Goal: Task Accomplishment & Management: Manage account settings

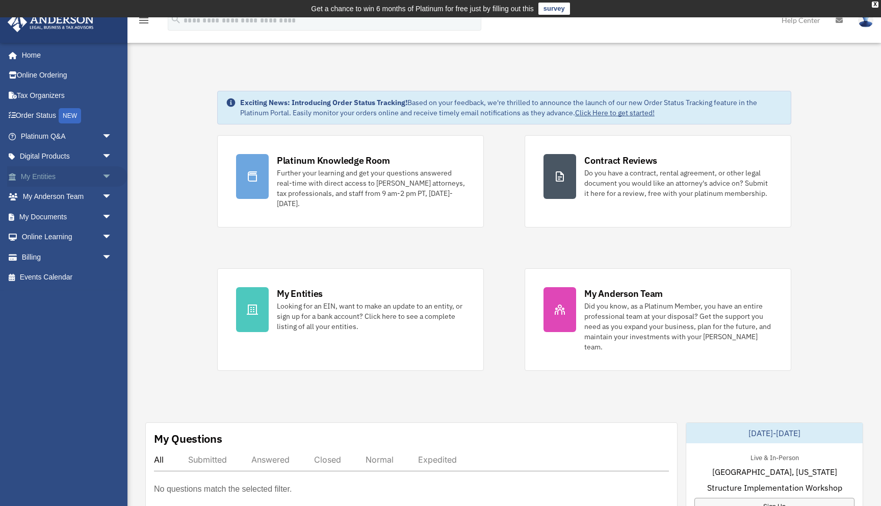
click at [102, 181] on span "arrow_drop_down" at bounding box center [112, 176] width 20 height 21
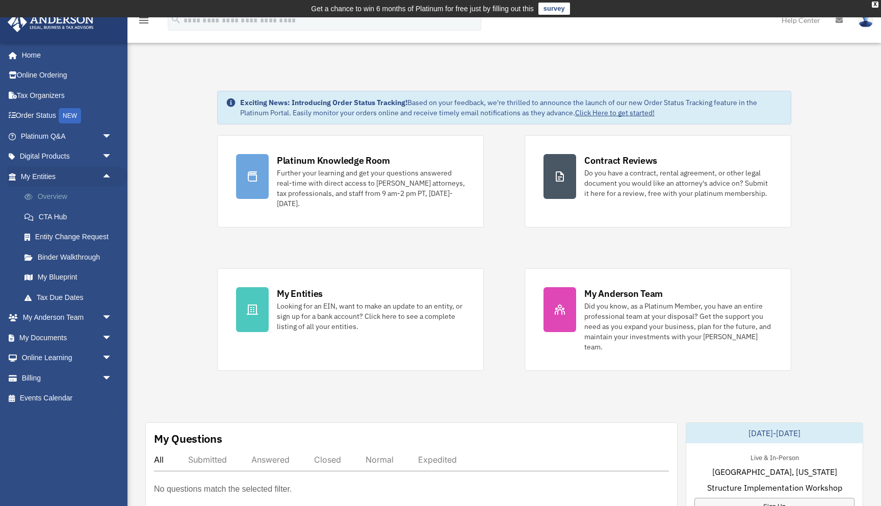
click at [83, 202] on link "Overview" at bounding box center [70, 197] width 113 height 20
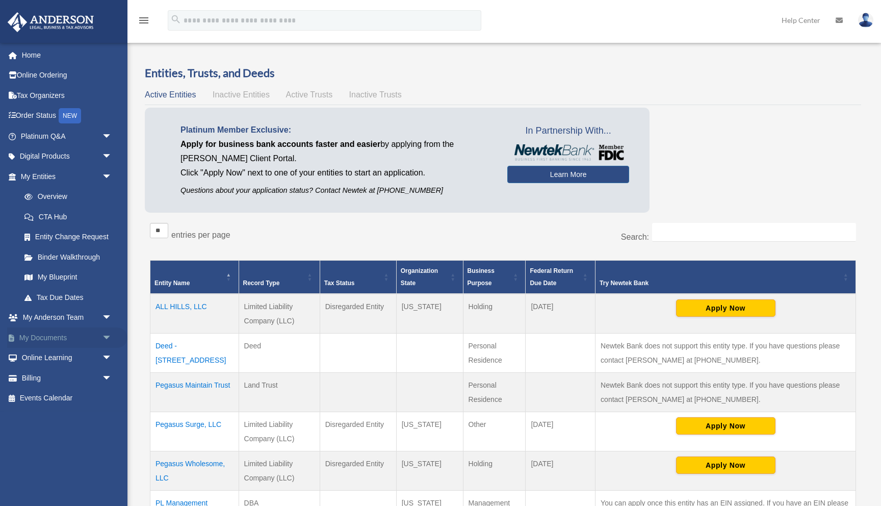
click at [102, 337] on span "arrow_drop_down" at bounding box center [112, 337] width 20 height 21
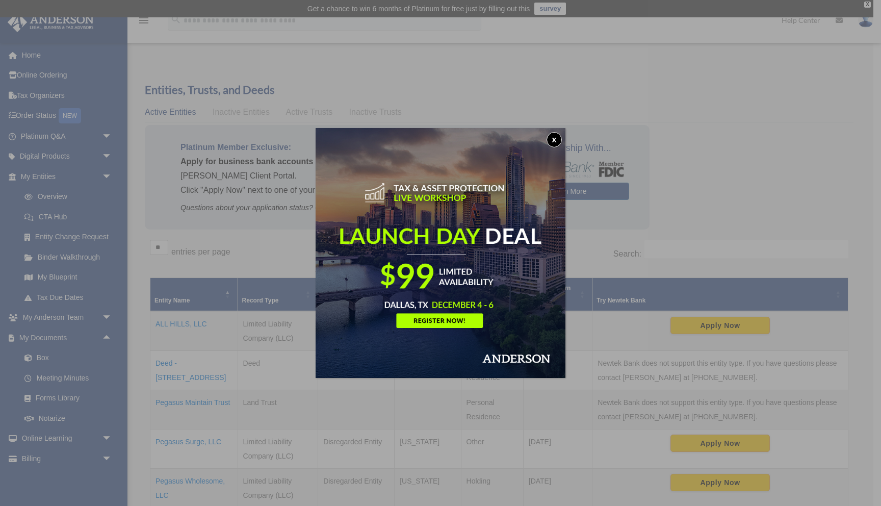
click at [552, 139] on button "x" at bounding box center [554, 139] width 15 height 15
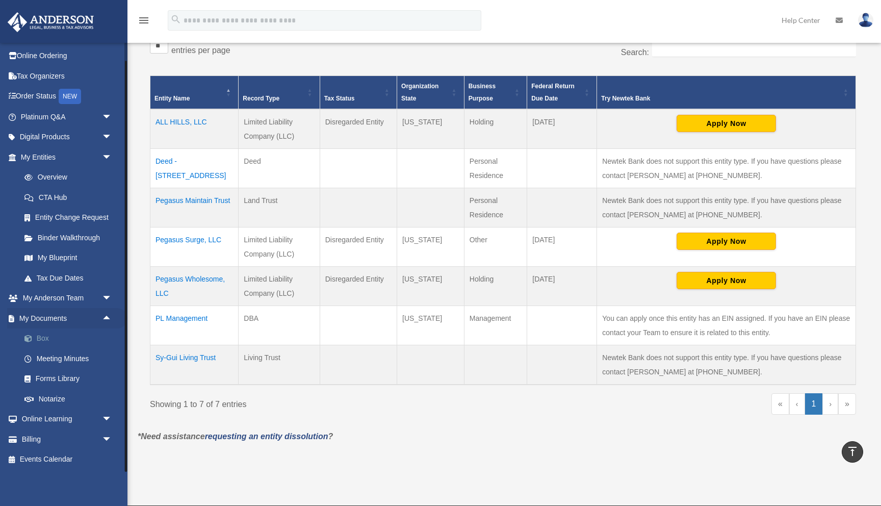
scroll to position [215, 0]
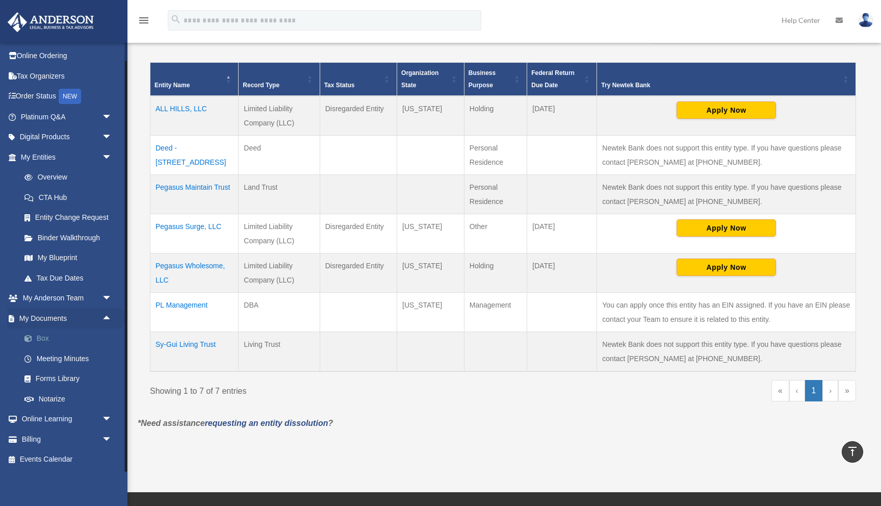
click at [59, 345] on link "Box" at bounding box center [70, 338] width 113 height 20
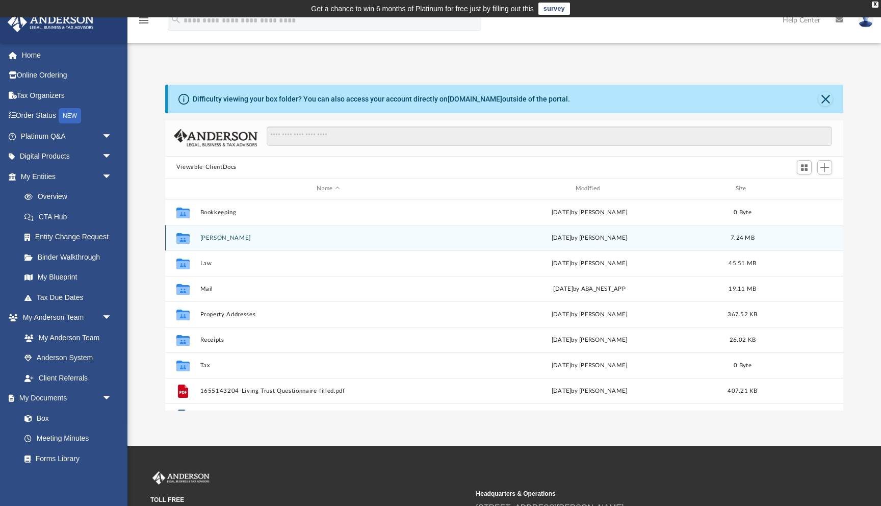
click at [225, 237] on button "Grant Deeds" at bounding box center [328, 238] width 257 height 7
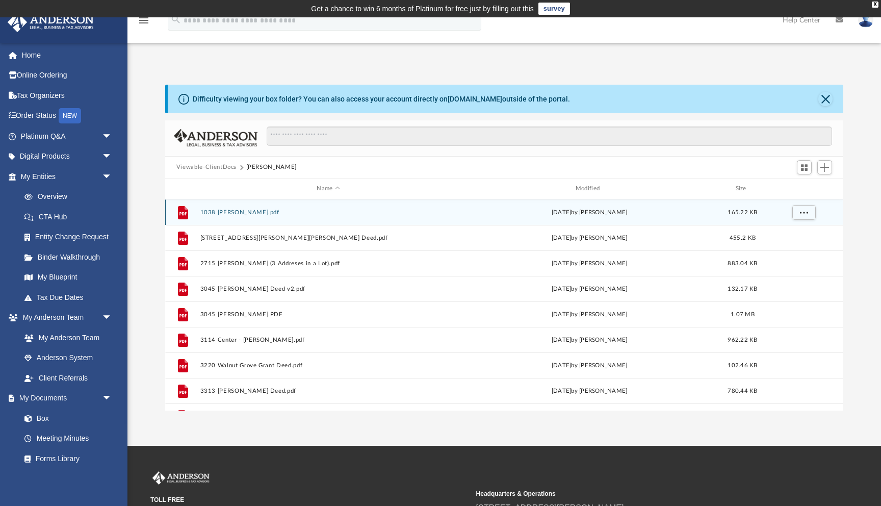
scroll to position [5, 0]
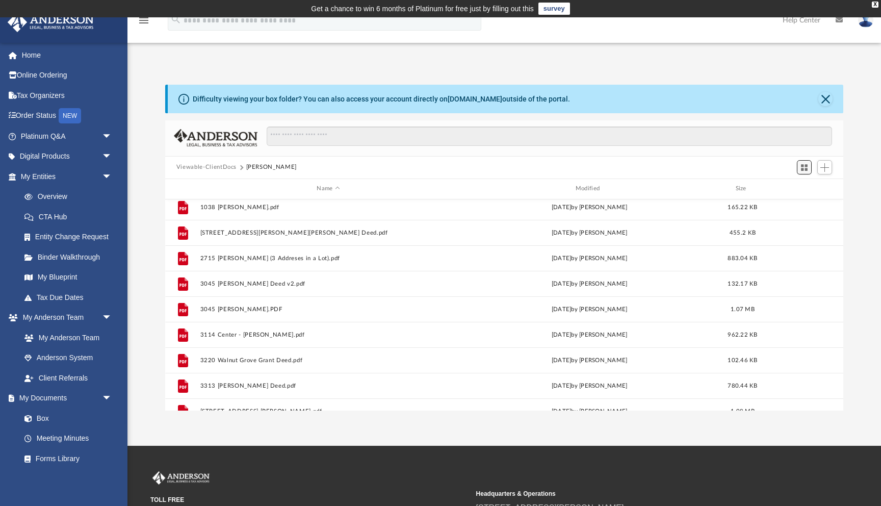
click at [802, 167] on span "Switch to Grid View" at bounding box center [804, 167] width 9 height 9
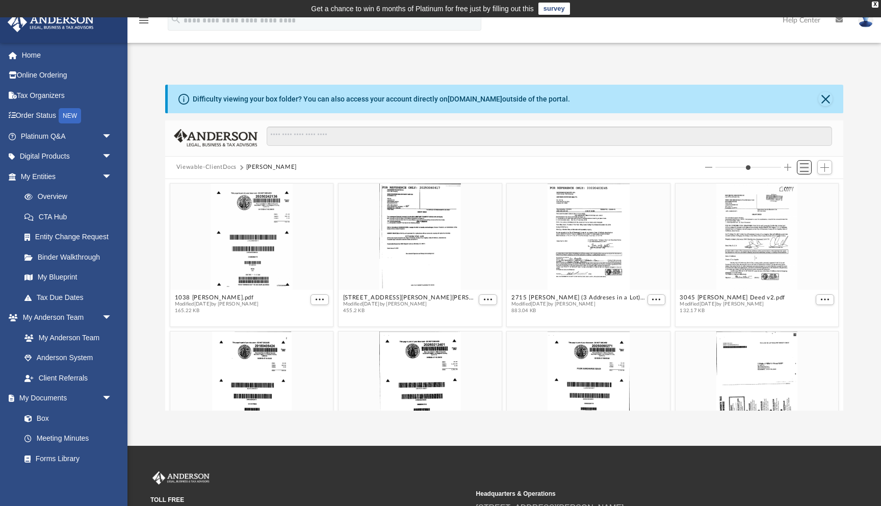
scroll to position [232, 678]
click at [802, 167] on span "Switch to List View" at bounding box center [804, 167] width 9 height 9
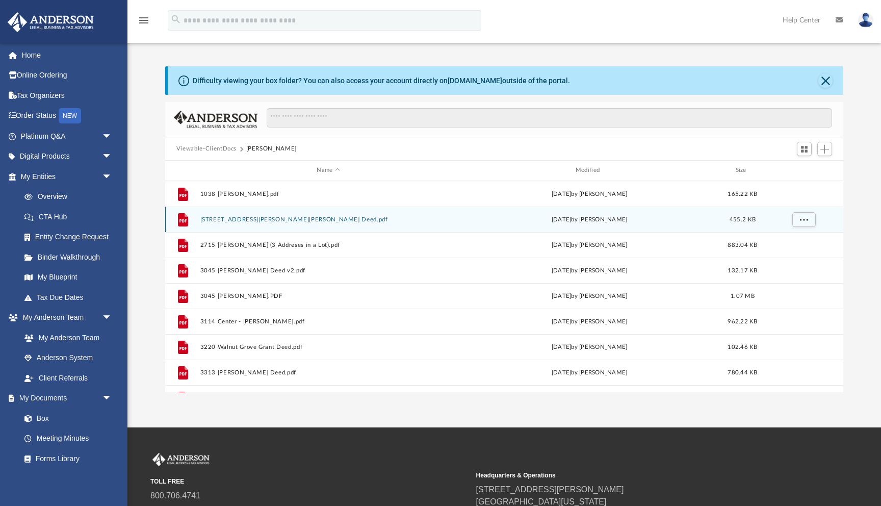
scroll to position [0, 0]
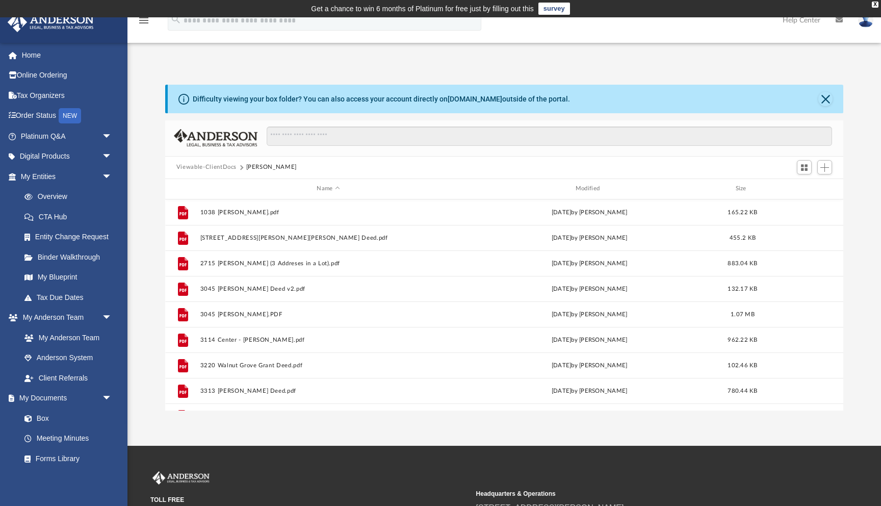
click at [752, 113] on div "Difficulty viewing your box folder? You can also access your account directly o…" at bounding box center [506, 99] width 676 height 29
click at [822, 96] on button "Close" at bounding box center [825, 99] width 14 height 14
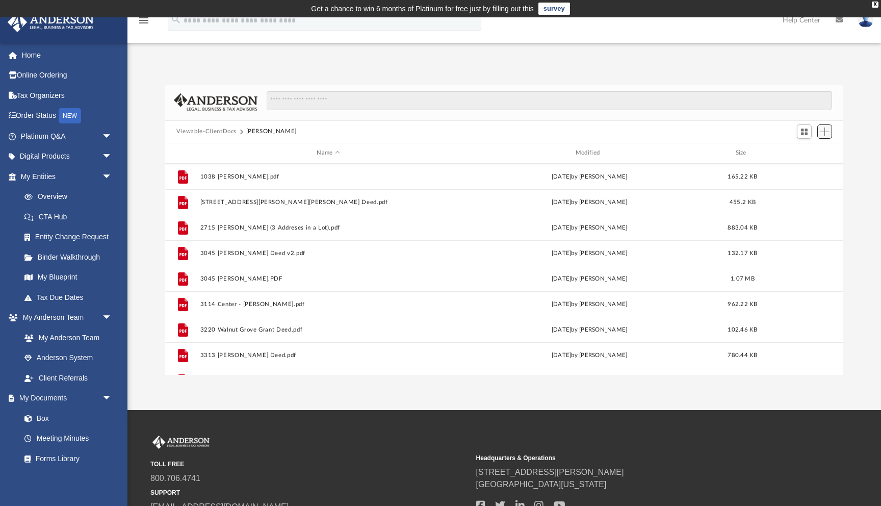
click at [825, 129] on span "Add" at bounding box center [825, 131] width 9 height 9
click at [807, 167] on li "New Folder" at bounding box center [810, 168] width 33 height 11
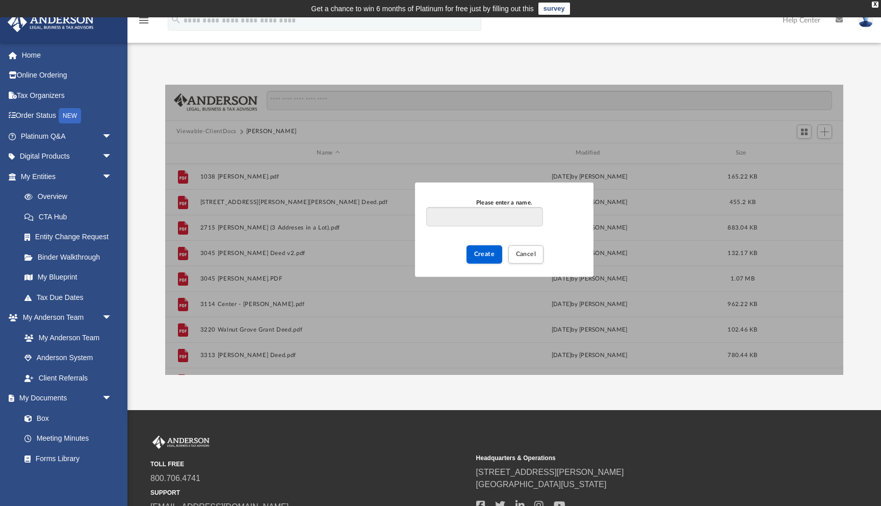
type input "*"
type input "**********"
click at [485, 251] on span "Create" at bounding box center [484, 254] width 21 height 6
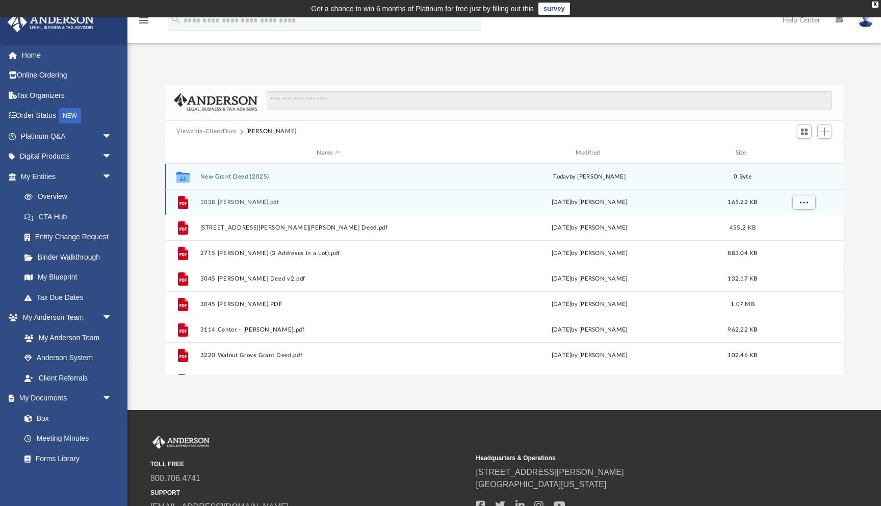
drag, startPoint x: 325, startPoint y: 208, endPoint x: 325, endPoint y: 178, distance: 30.1
click at [325, 178] on div "Collaborated Folder New Grant Deed (2025) today by Vinh Sy 0 Byte File 1038 Ade…" at bounding box center [504, 317] width 678 height 306
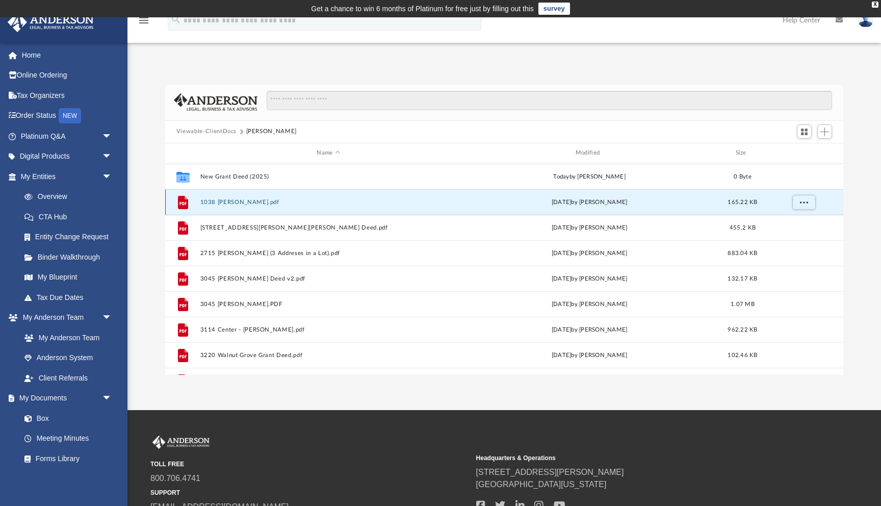
click at [250, 208] on div "File 1038 Adel Grant Deed.pdf Mon May 5 2025 by Vinh Sy 165.22 KB" at bounding box center [504, 201] width 678 height 25
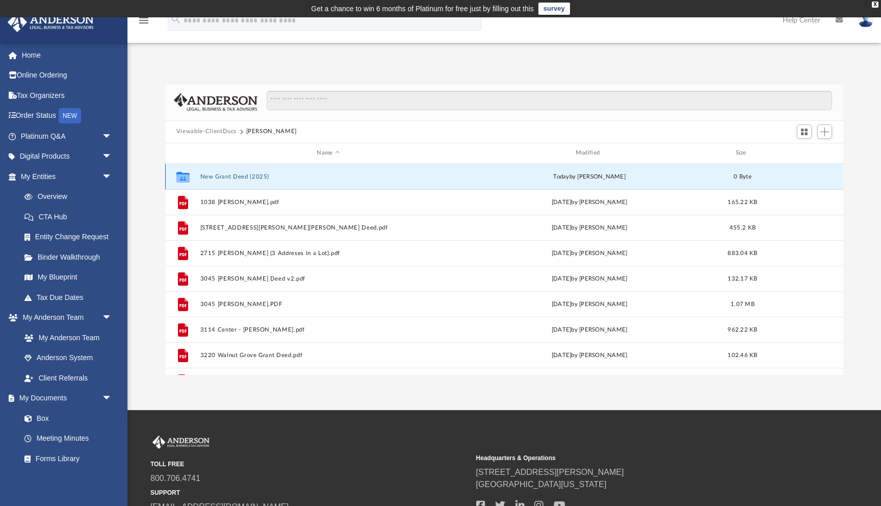
click at [235, 173] on button "New Grant Deed (2025)" at bounding box center [328, 176] width 257 height 7
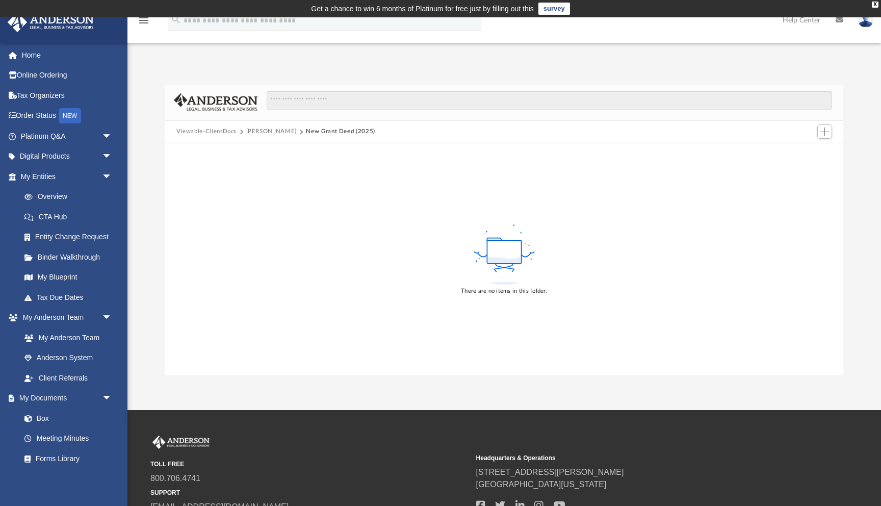
click at [267, 132] on button "Grant Deeds" at bounding box center [271, 131] width 50 height 9
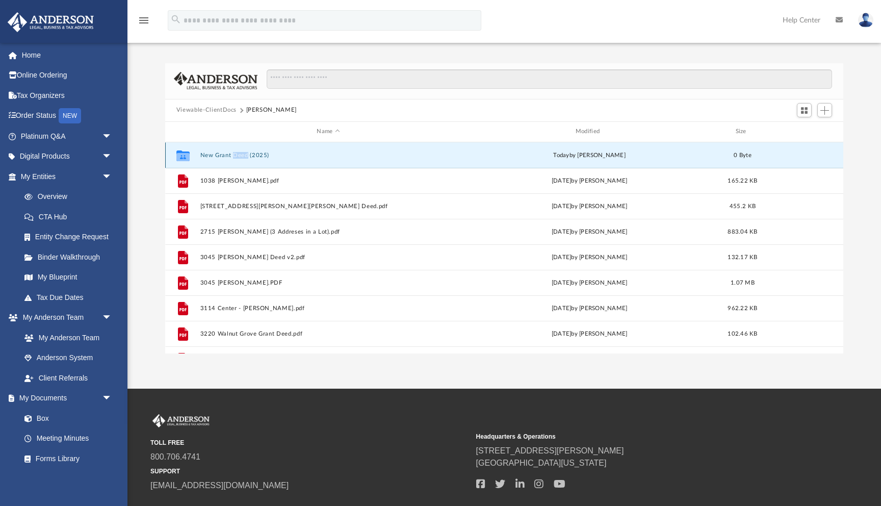
click at [235, 156] on button "New Grant Deed (2025)" at bounding box center [328, 155] width 257 height 7
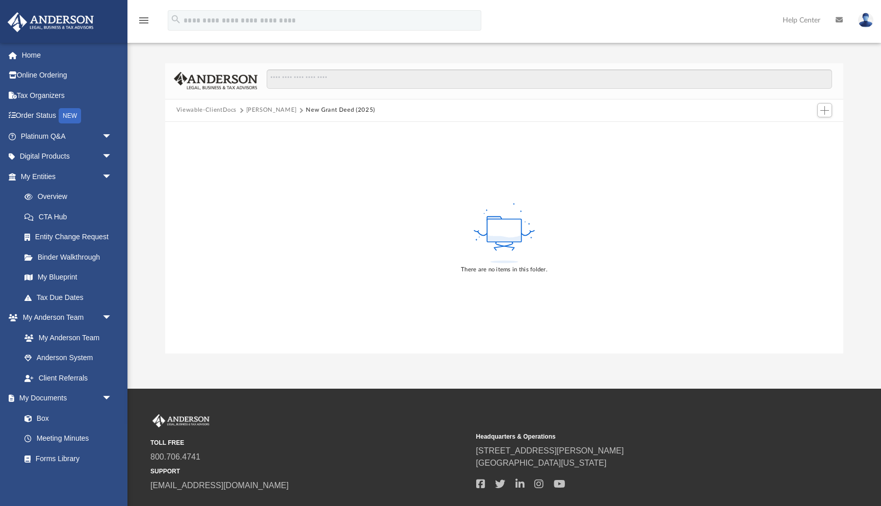
click at [267, 110] on button "Grant Deeds" at bounding box center [271, 110] width 50 height 9
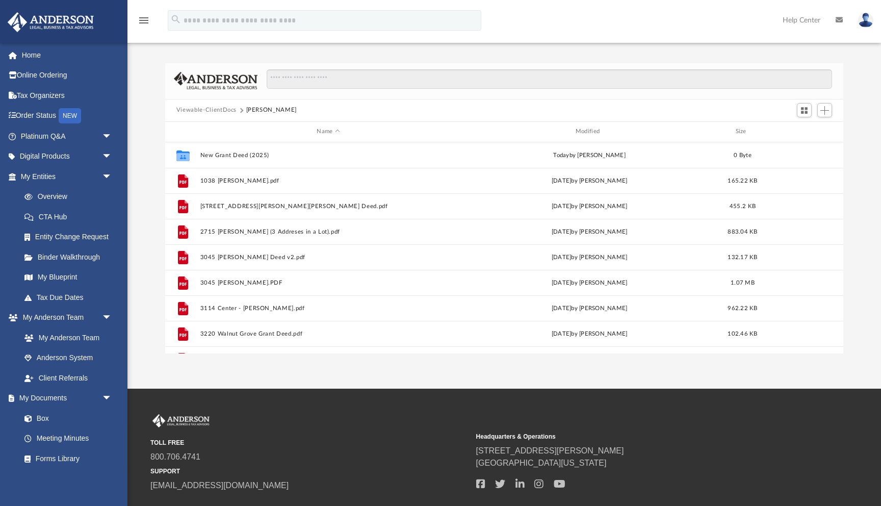
scroll to position [232, 678]
click at [214, 110] on button "Viewable-ClientDocs" at bounding box center [206, 110] width 60 height 9
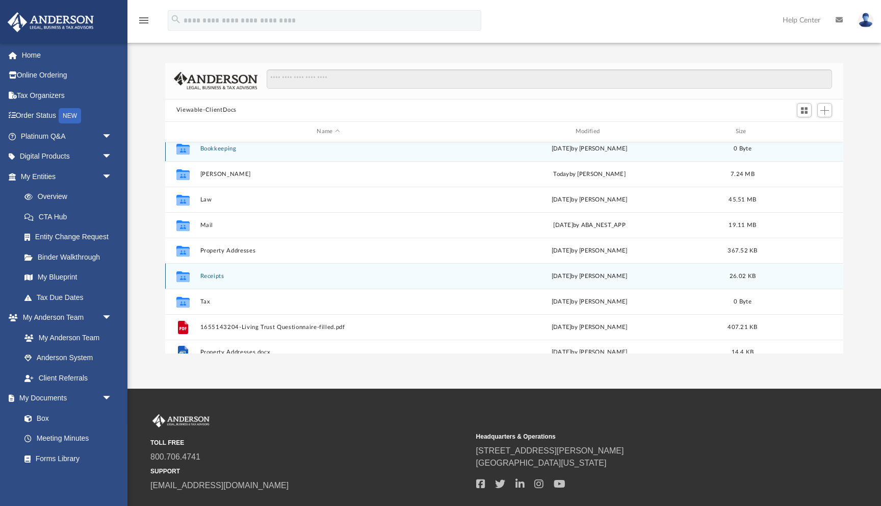
scroll to position [1, 0]
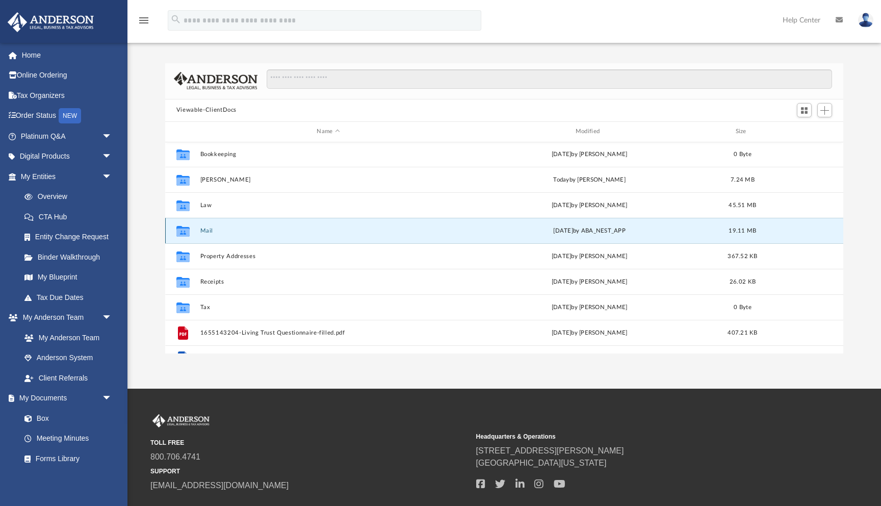
click at [228, 232] on button "Mail" at bounding box center [328, 230] width 257 height 7
click at [217, 229] on button "Mail" at bounding box center [328, 230] width 257 height 7
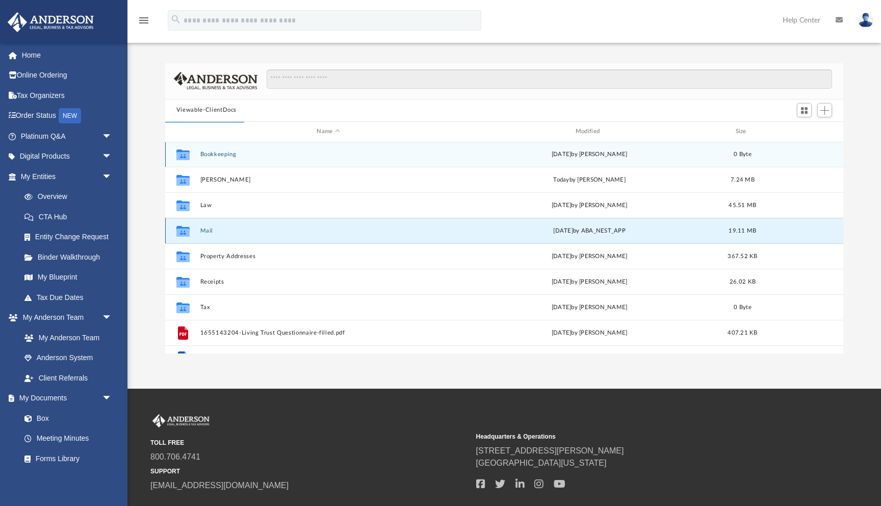
scroll to position [0, 0]
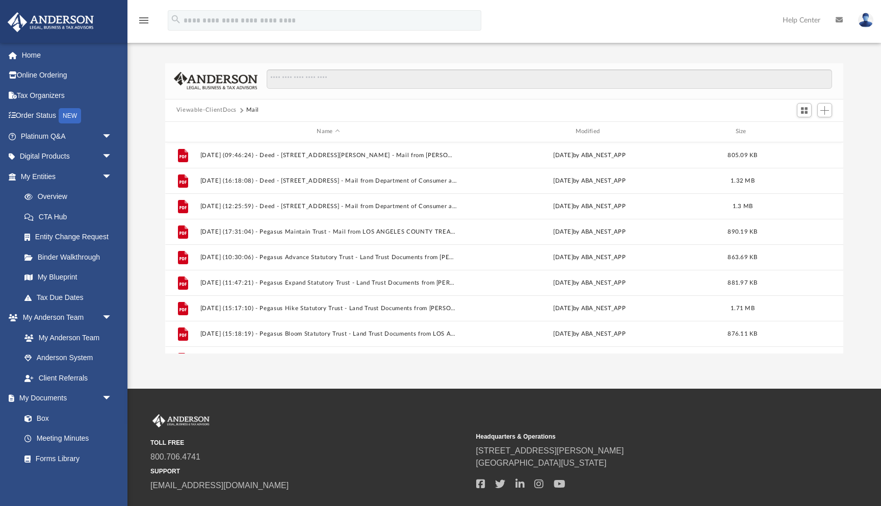
click at [577, 137] on div "Name Modified Size" at bounding box center [504, 132] width 678 height 20
click at [579, 130] on div "Modified" at bounding box center [589, 131] width 257 height 9
click at [580, 131] on div "Modified" at bounding box center [589, 131] width 257 height 9
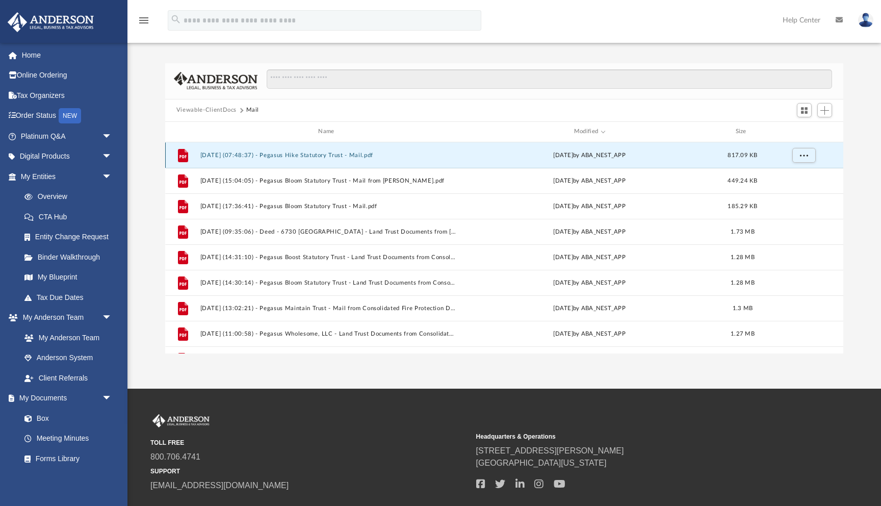
click at [348, 155] on button "2025.08.26 (07:48:37) - Pegasus Hike Statutory Trust - Mail.pdf" at bounding box center [328, 155] width 257 height 7
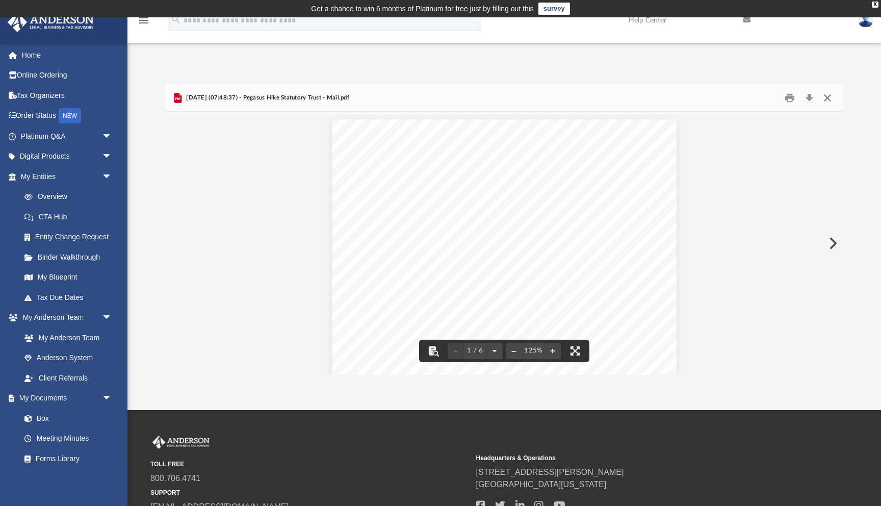
click at [824, 96] on button "Close" at bounding box center [827, 98] width 18 height 16
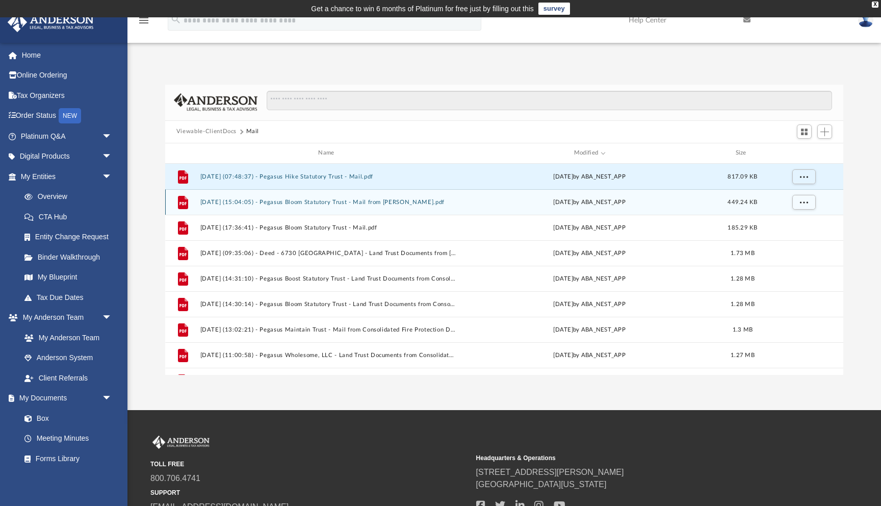
click at [364, 200] on button "2025.08.25 (15:04:05) - Pegasus Bloom Statutory Trust - Mail from Eric Lo.pdf" at bounding box center [328, 202] width 257 height 7
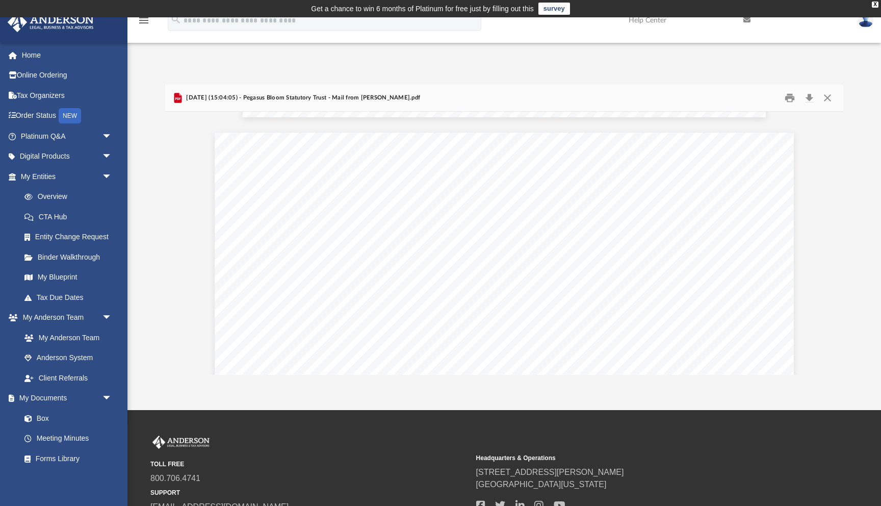
scroll to position [2039, 0]
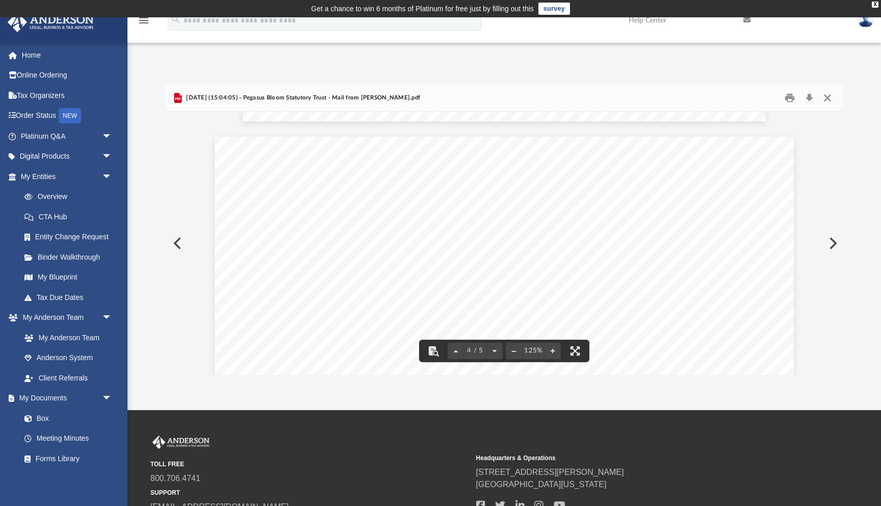
click at [828, 99] on button "Close" at bounding box center [827, 98] width 18 height 16
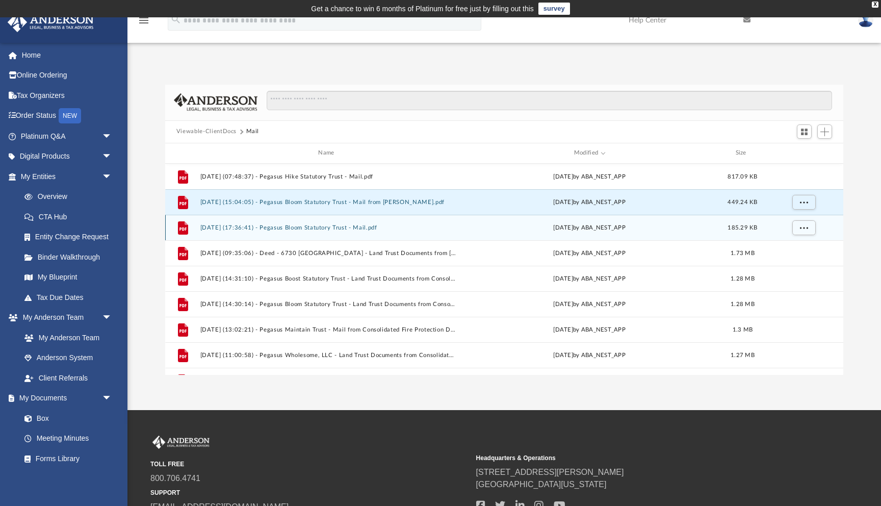
click at [392, 227] on button "2025.08.20 (17:36:41) - Pegasus Bloom Statutory Trust - Mail.pdf" at bounding box center [328, 227] width 257 height 7
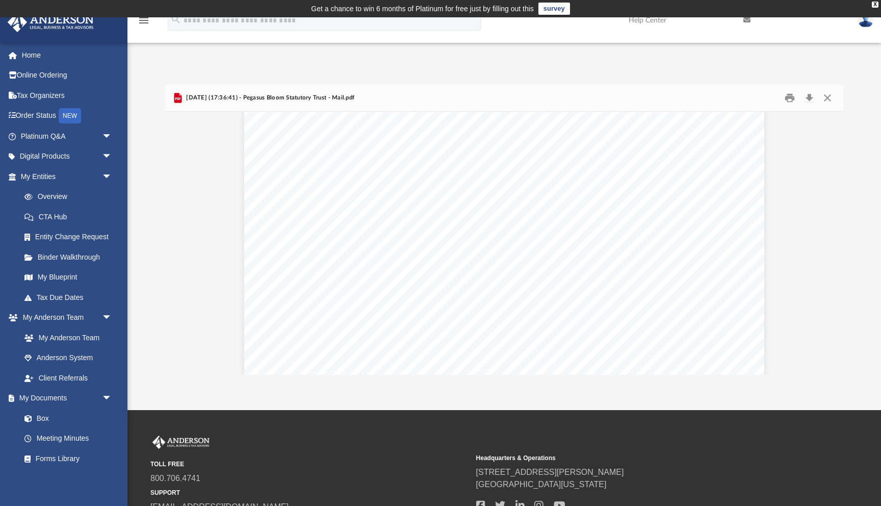
scroll to position [46, 0]
click at [826, 95] on button "Close" at bounding box center [827, 98] width 18 height 16
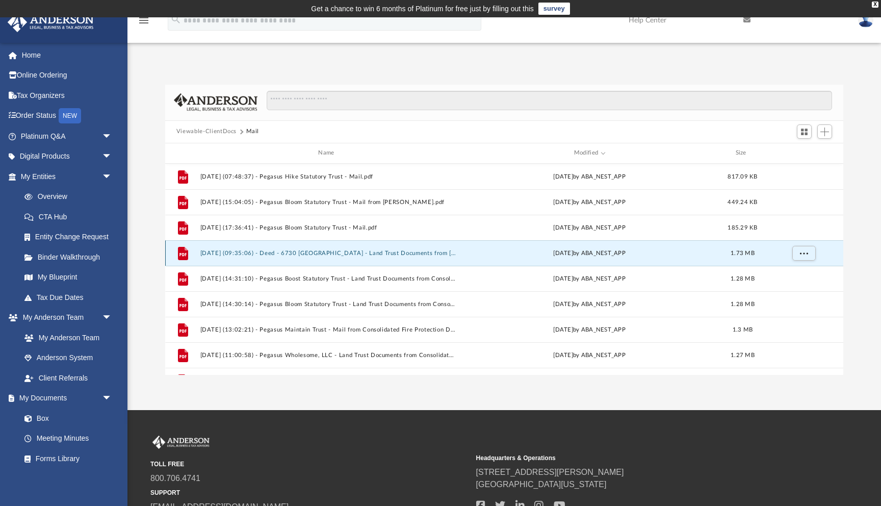
click at [423, 250] on button "2025.07.17 (09:35:06) - Deed - 6730 Temple City Boulevard - Land Trust Document…" at bounding box center [328, 253] width 257 height 7
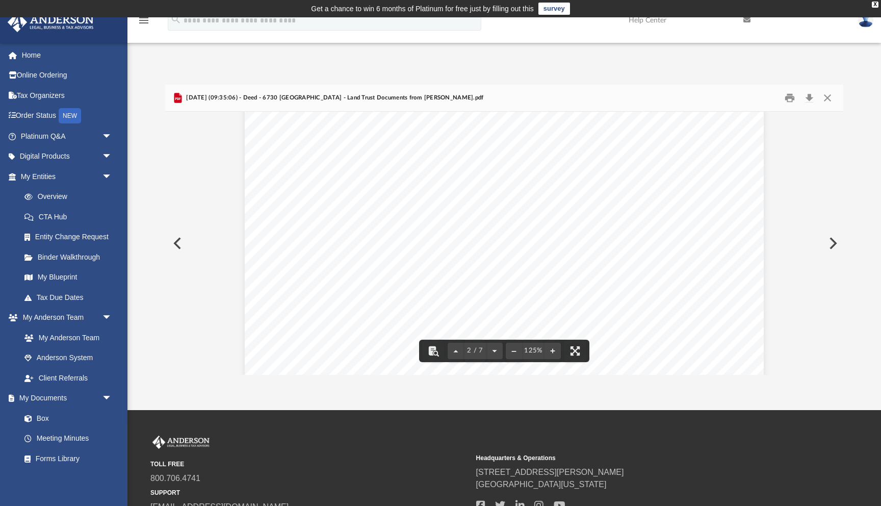
scroll to position [1403, 0]
click at [828, 99] on button "Close" at bounding box center [827, 98] width 18 height 16
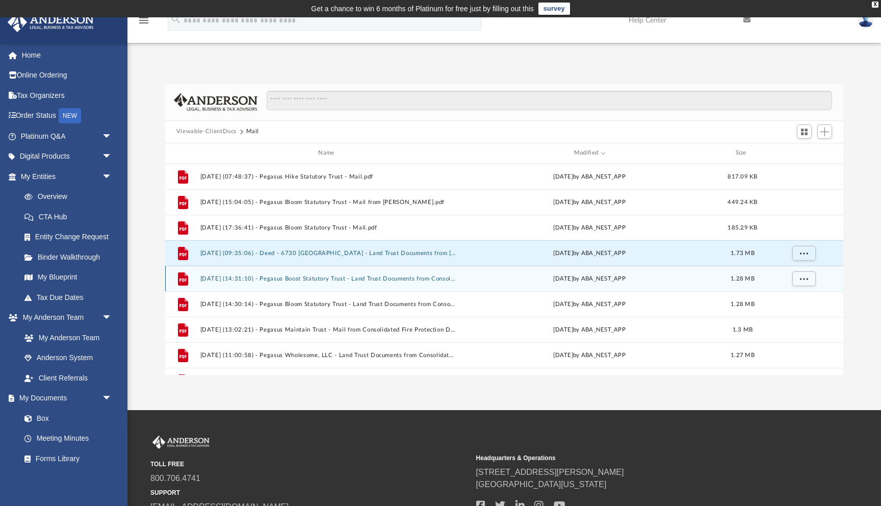
click at [413, 277] on button "2025.07.02 (14:31:10) - Pegasus Boost Statutory Trust - Land Trust Documents fr…" at bounding box center [328, 278] width 257 height 7
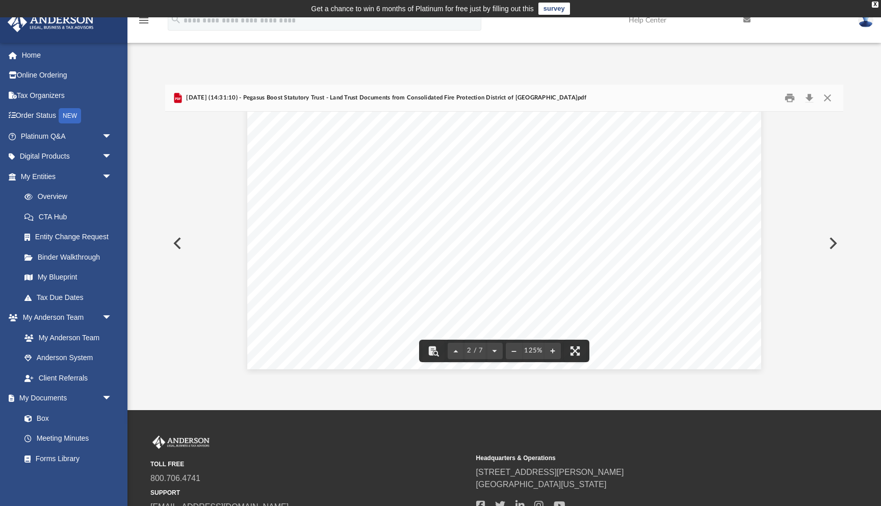
scroll to position [716, 0]
click at [825, 97] on button "Close" at bounding box center [827, 98] width 18 height 16
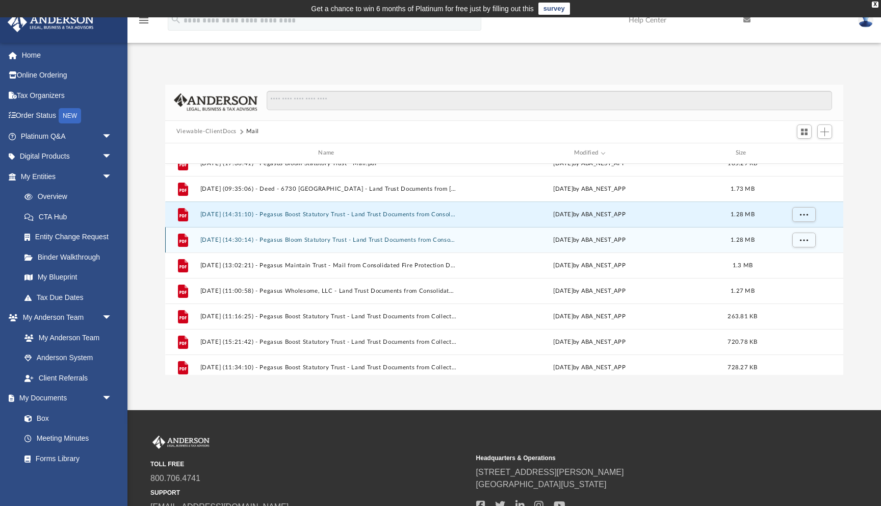
scroll to position [69, 0]
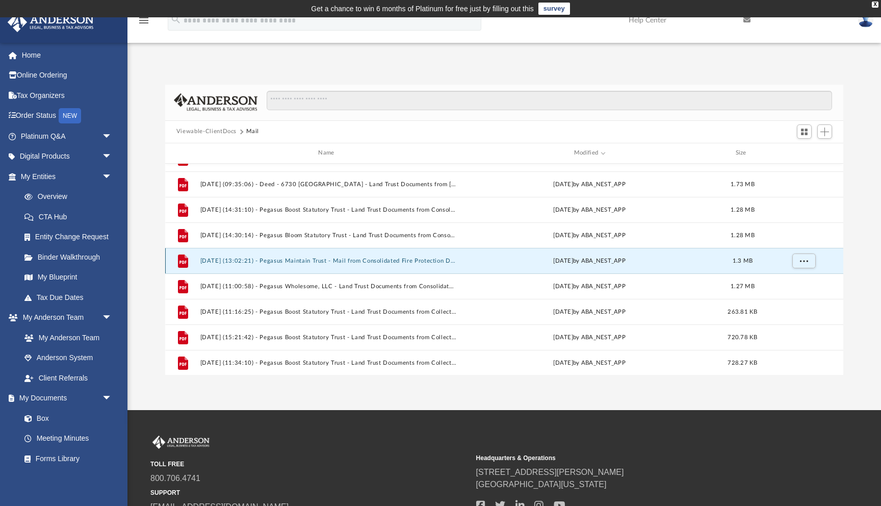
click at [345, 263] on button "2025.07.02 (13:02:21) - Pegasus Maintain Trust - Mail from Consolidated Fire Pr…" at bounding box center [328, 261] width 257 height 7
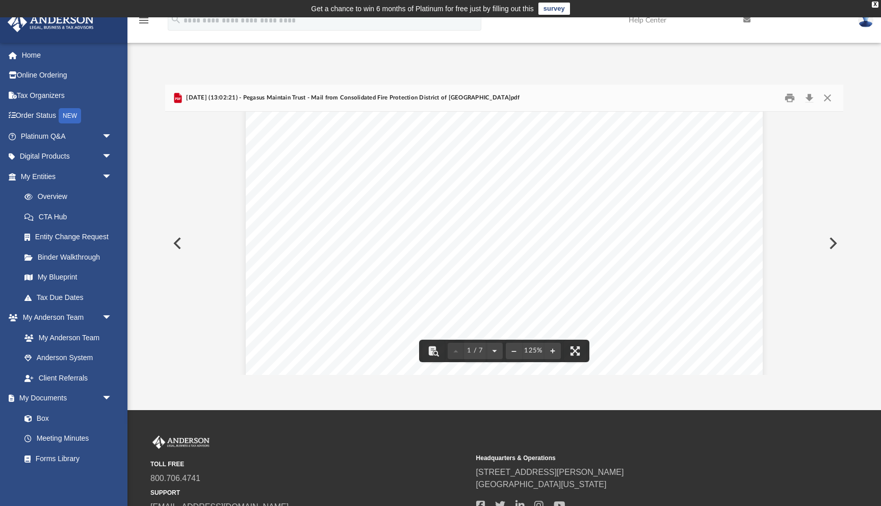
scroll to position [130, 0]
click at [826, 98] on button "Close" at bounding box center [827, 98] width 18 height 16
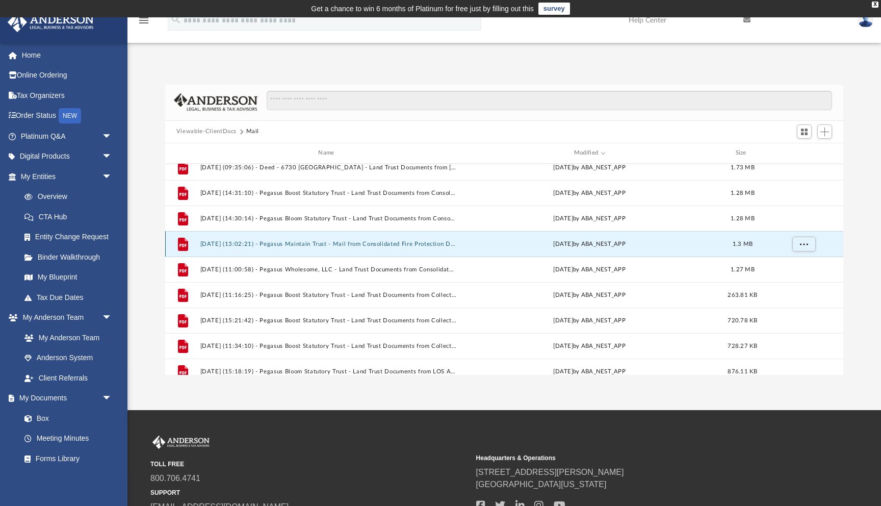
scroll to position [89, 0]
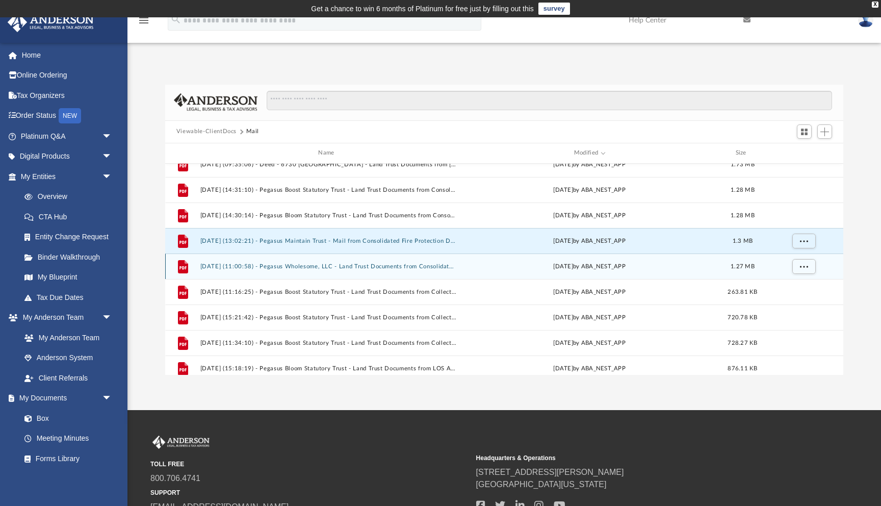
click at [397, 266] on button "2025.07.02 (11:00:58) - Pegasus Wholesome, LLC - Land Trust Documents from Cons…" at bounding box center [328, 266] width 257 height 7
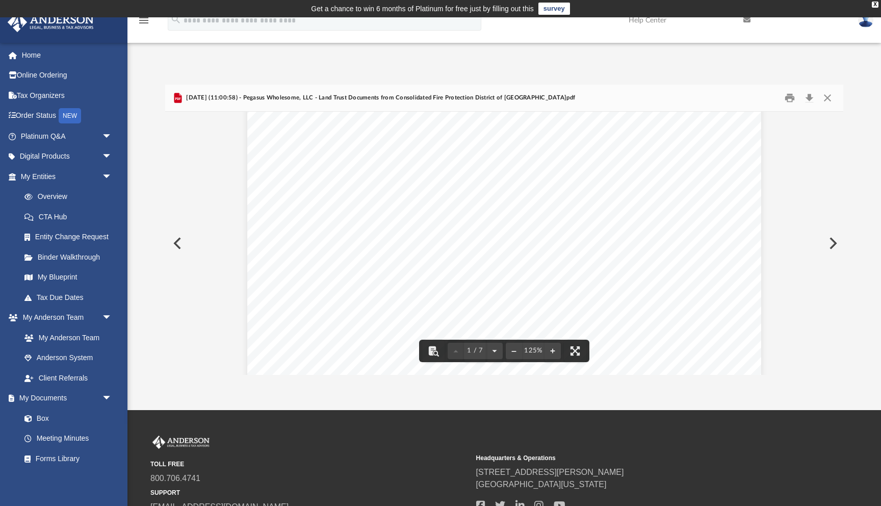
scroll to position [298, 0]
click at [831, 97] on button "Close" at bounding box center [827, 98] width 18 height 16
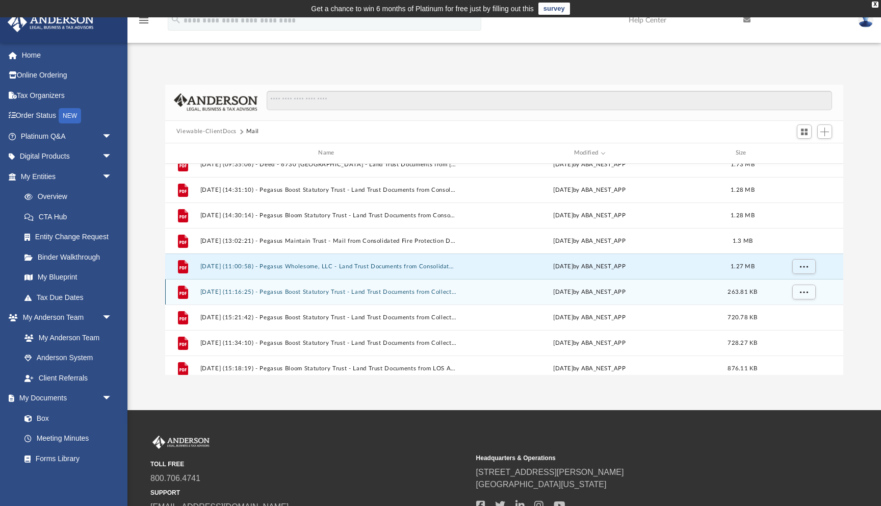
click at [377, 287] on div "File 2025.06.04 (11:16:25) - Pegasus Boost Statutory Trust - Land Trust Documen…" at bounding box center [504, 291] width 678 height 25
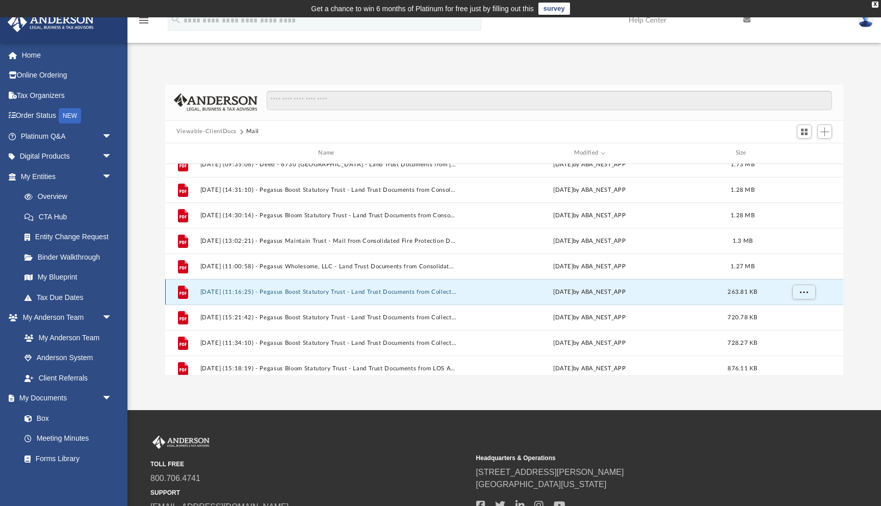
click at [369, 289] on button "2025.06.04 (11:16:25) - Pegasus Boost Statutory Trust - Land Trust Documents fr…" at bounding box center [328, 292] width 257 height 7
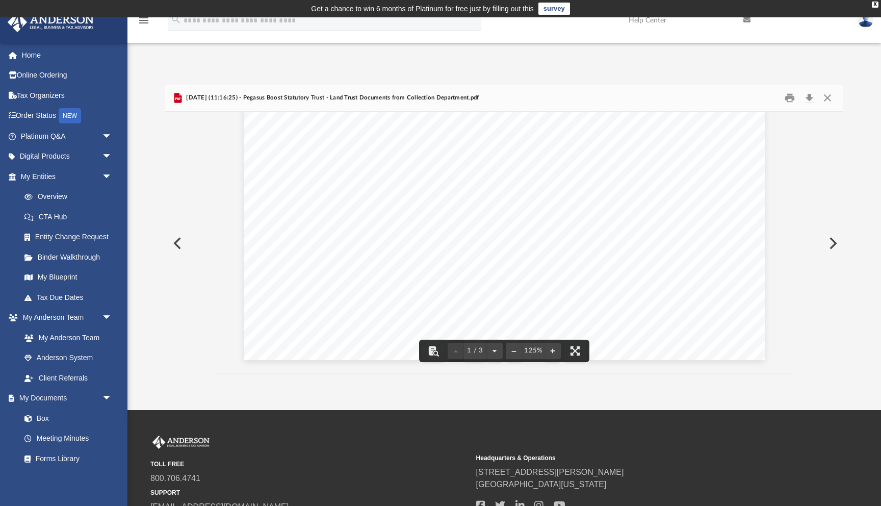
scroll to position [450, 0]
click at [830, 93] on button "Close" at bounding box center [827, 98] width 18 height 16
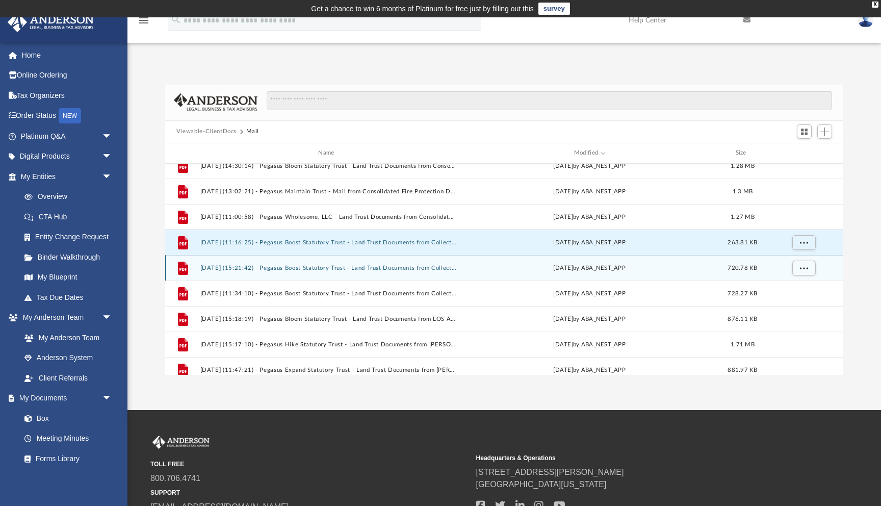
scroll to position [0, 0]
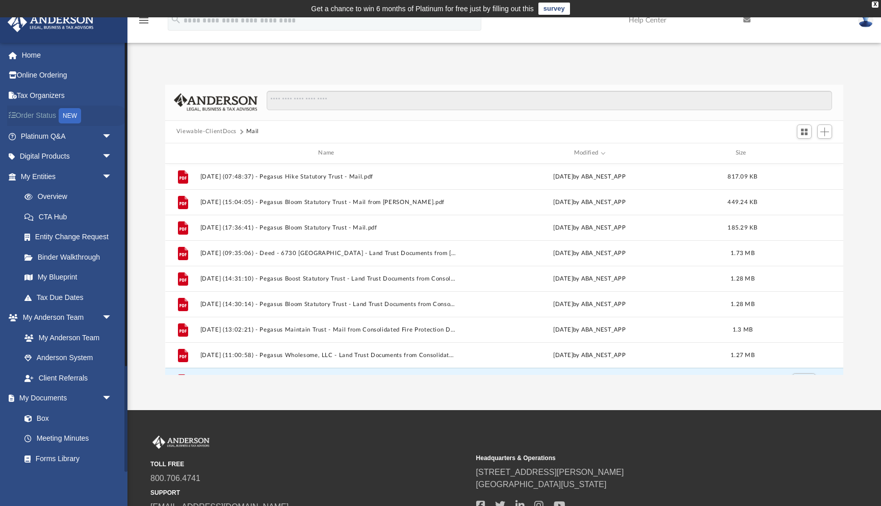
click at [61, 121] on link "Order Status NEW" at bounding box center [67, 116] width 120 height 21
